Goal: Information Seeking & Learning: Learn about a topic

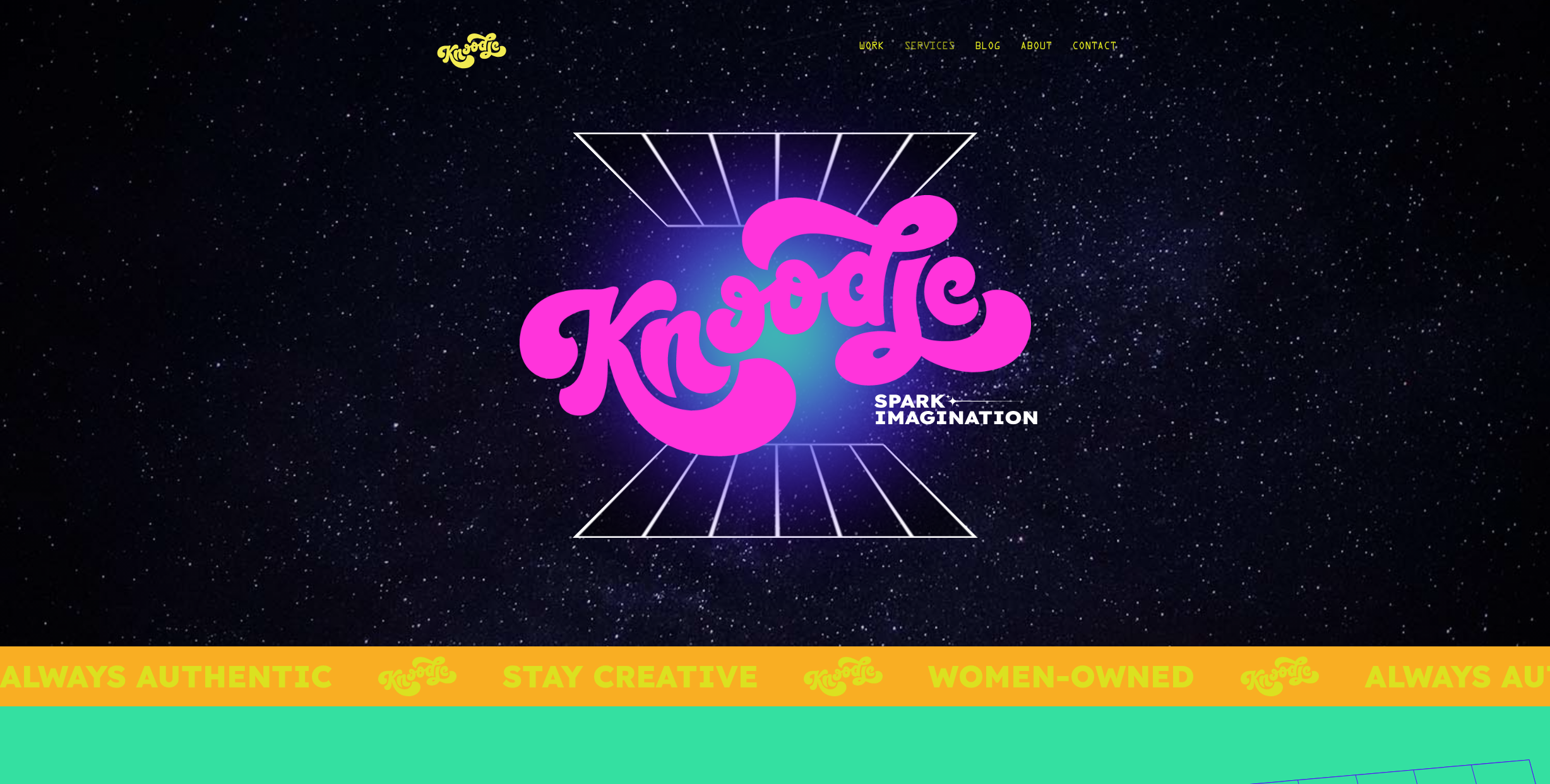
click at [949, 45] on link "Services" at bounding box center [929, 49] width 51 height 59
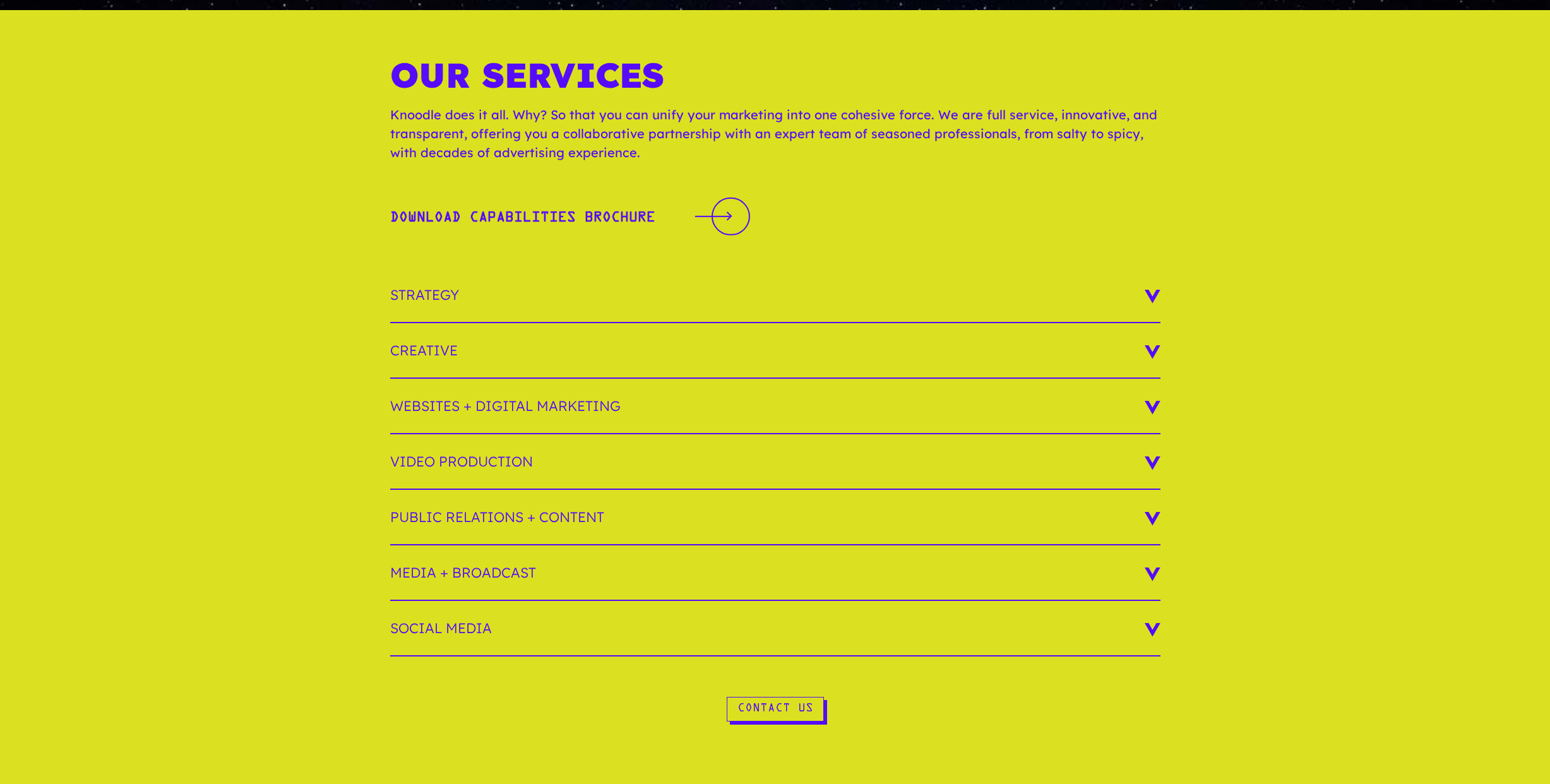
scroll to position [91, 0]
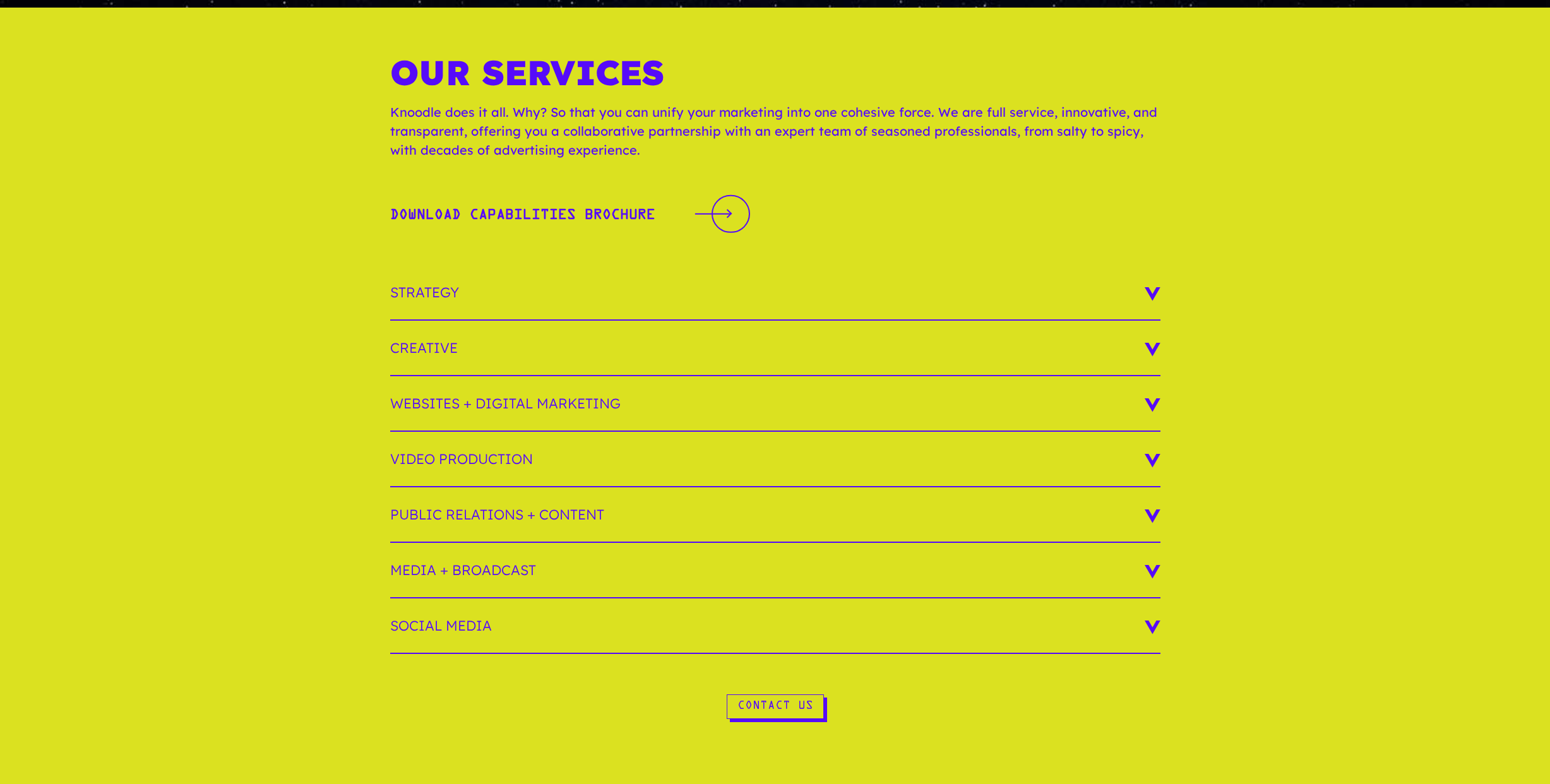
click at [1005, 281] on h3 "Strategy" at bounding box center [775, 292] width 770 height 56
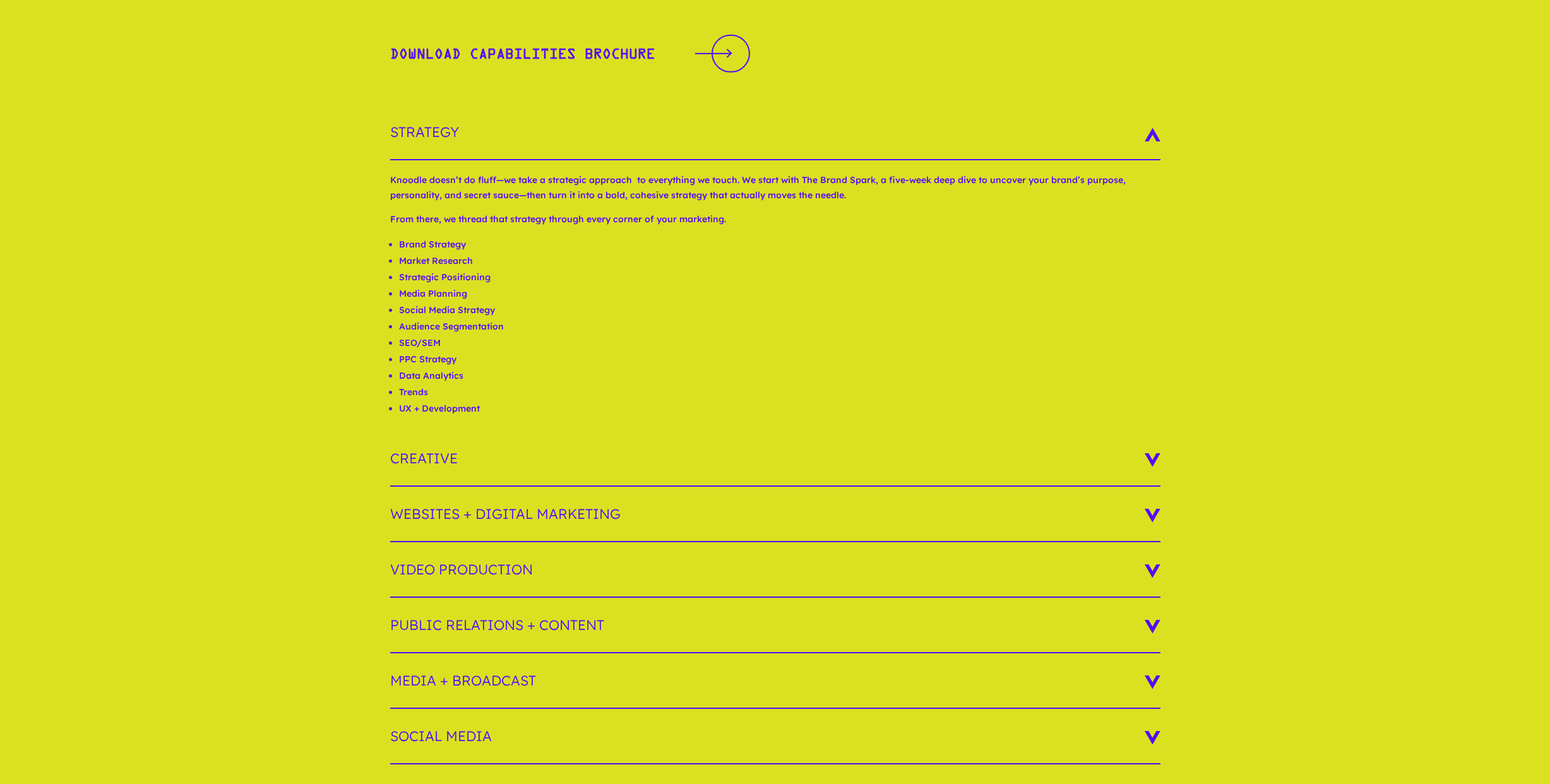
scroll to position [311, 0]
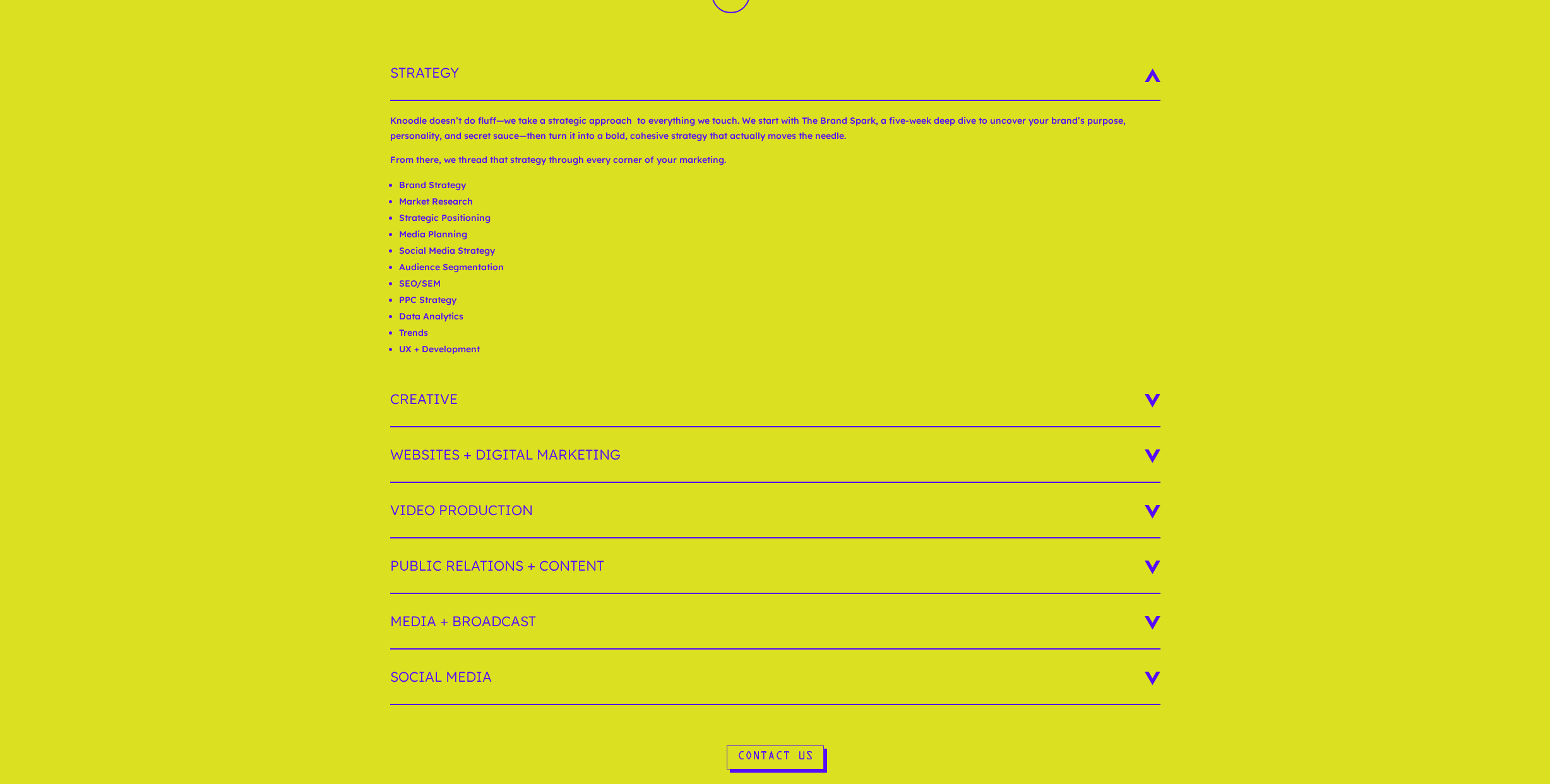
click at [952, 611] on h3 "Media + Broadcast" at bounding box center [775, 621] width 770 height 56
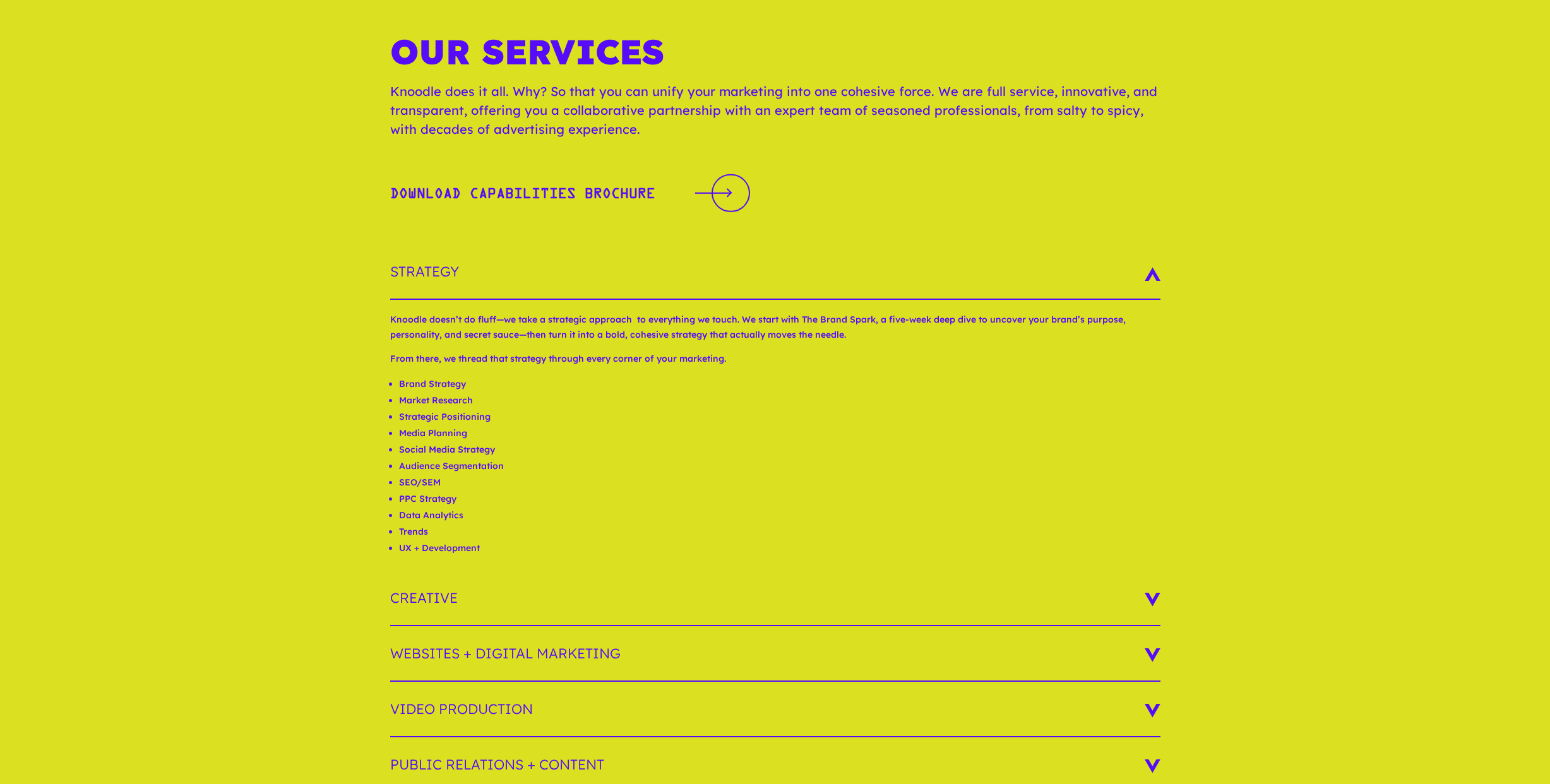
scroll to position [0, 0]
